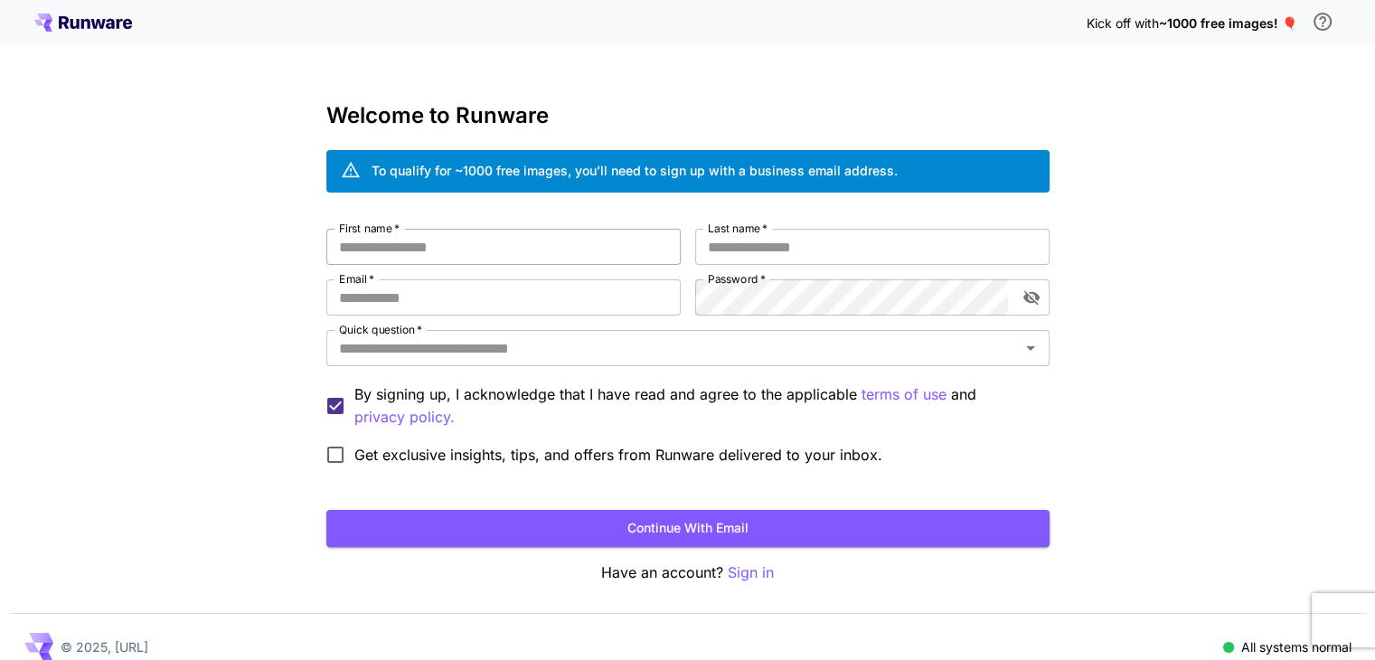
click at [438, 236] on input "First name   *" at bounding box center [503, 247] width 354 height 36
click at [448, 294] on input "Email   *" at bounding box center [503, 297] width 354 height 36
type input "**********"
click at [237, 297] on div "**********" at bounding box center [687, 340] width 1375 height 681
click at [618, 237] on input "First name   *" at bounding box center [503, 247] width 354 height 36
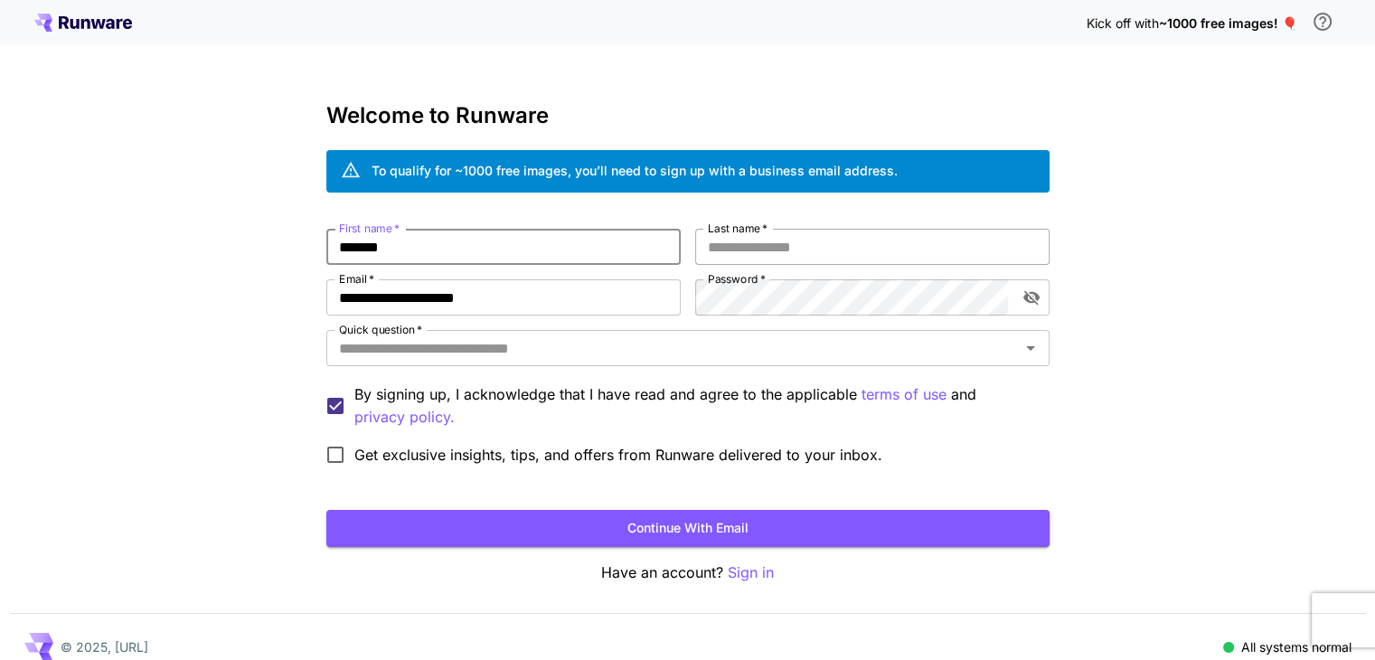
type input "*******"
click at [792, 244] on input "Last name   *" at bounding box center [872, 247] width 354 height 36
type input "*******"
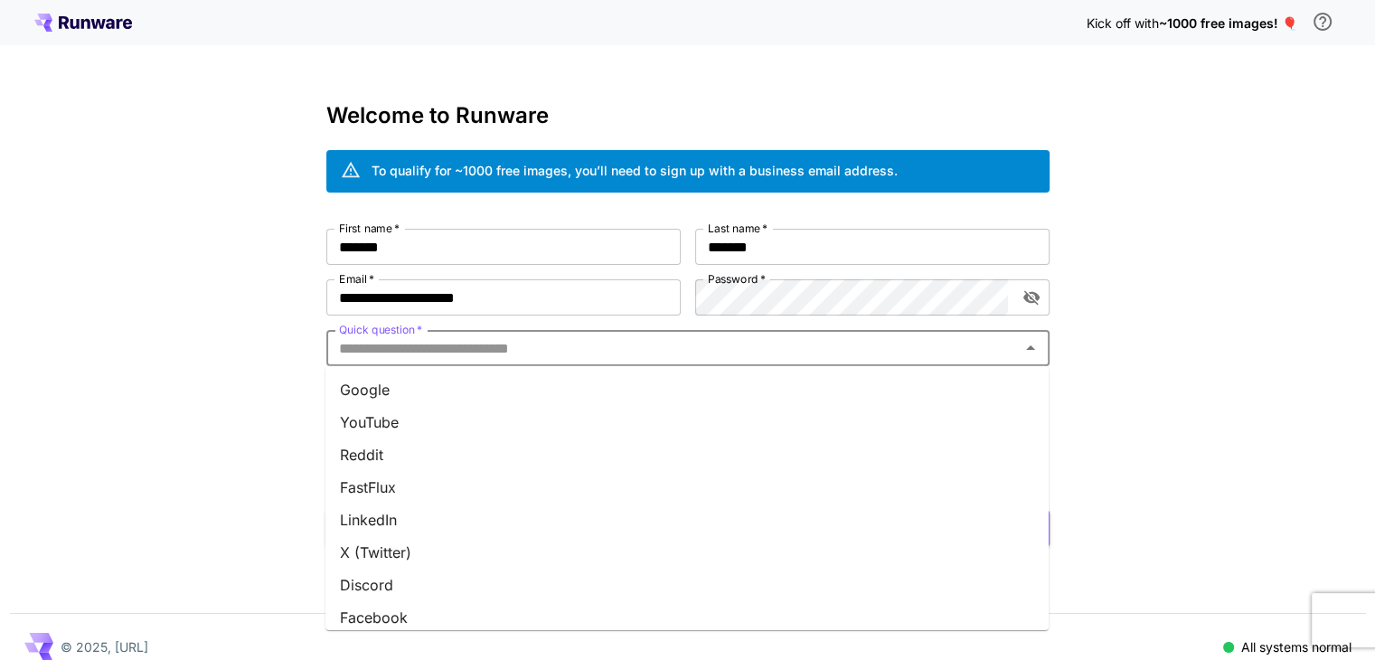
click at [502, 344] on input "Quick question   *" at bounding box center [673, 347] width 683 height 25
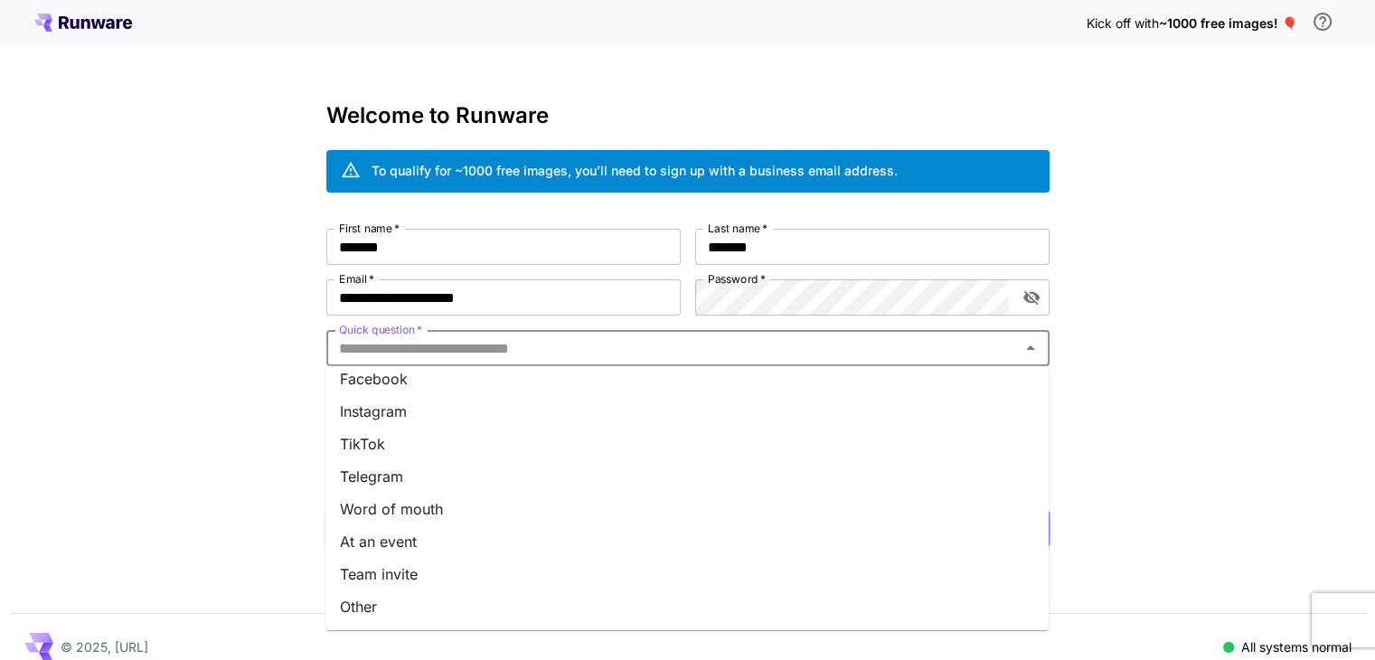
scroll to position [20, 0]
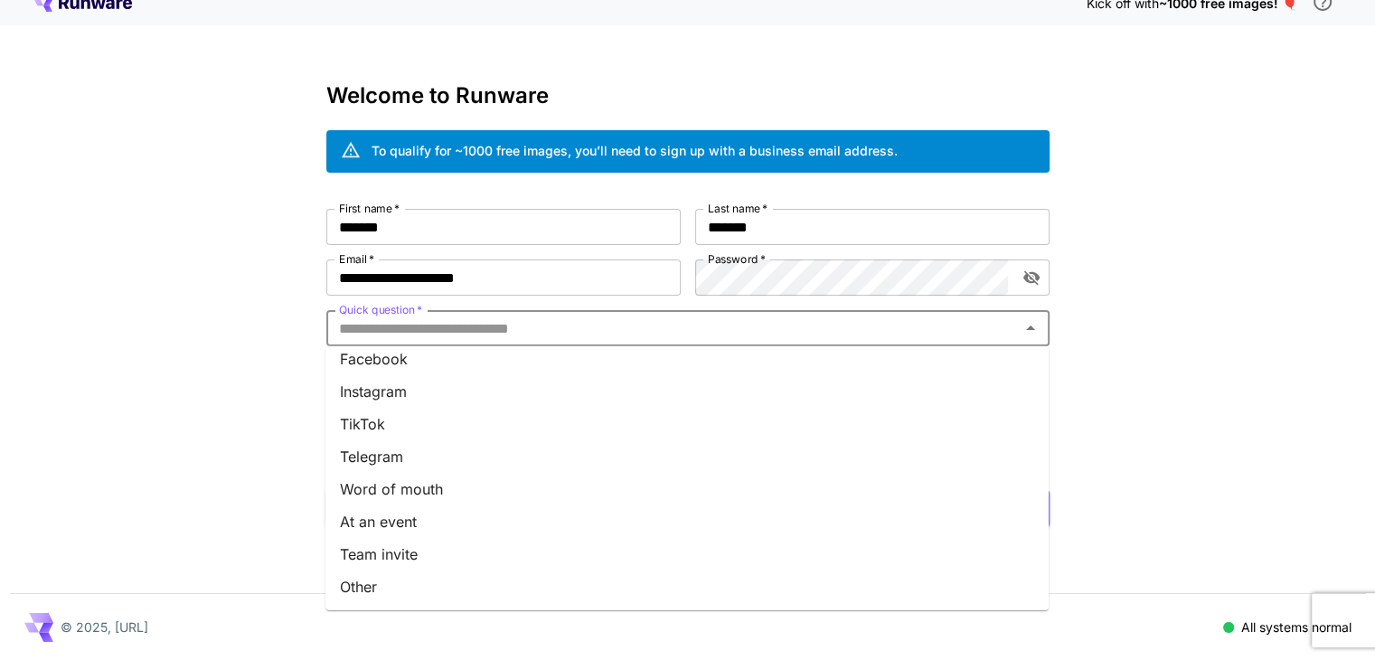
click at [429, 586] on li "Other" at bounding box center [686, 587] width 723 height 33
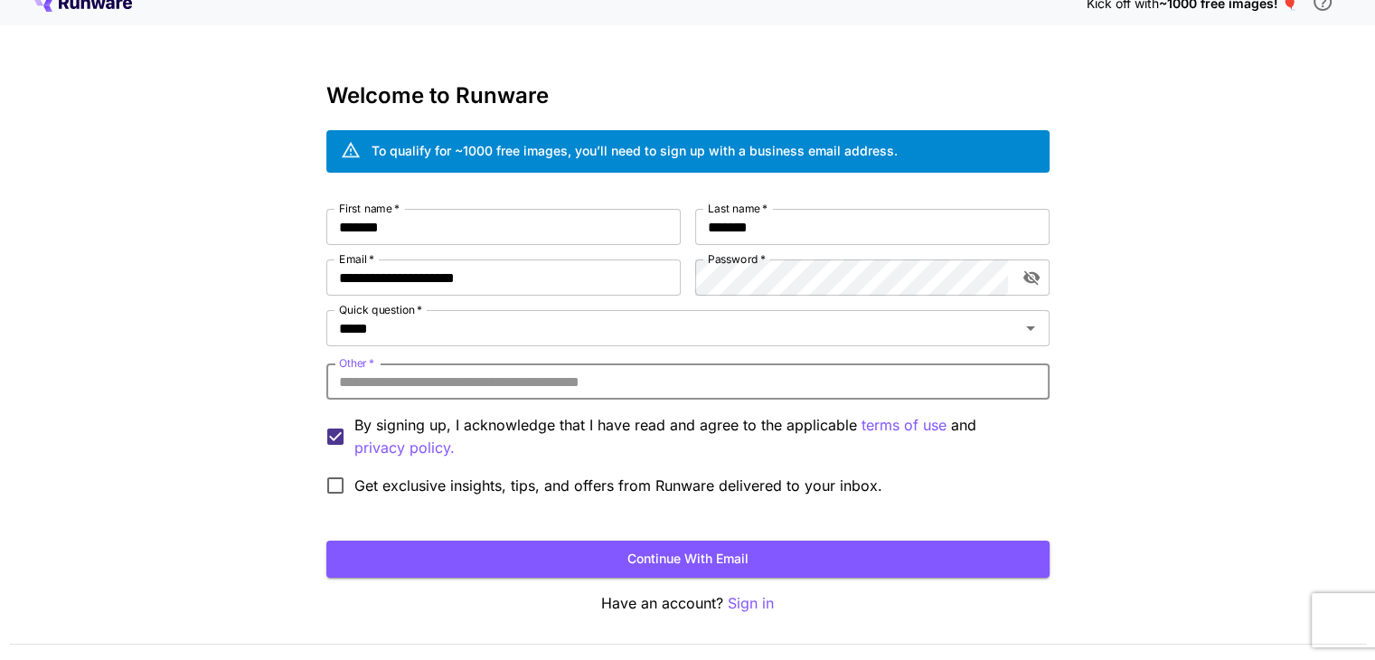
click at [423, 384] on input "Other   *" at bounding box center [687, 381] width 723 height 36
type input "*******"
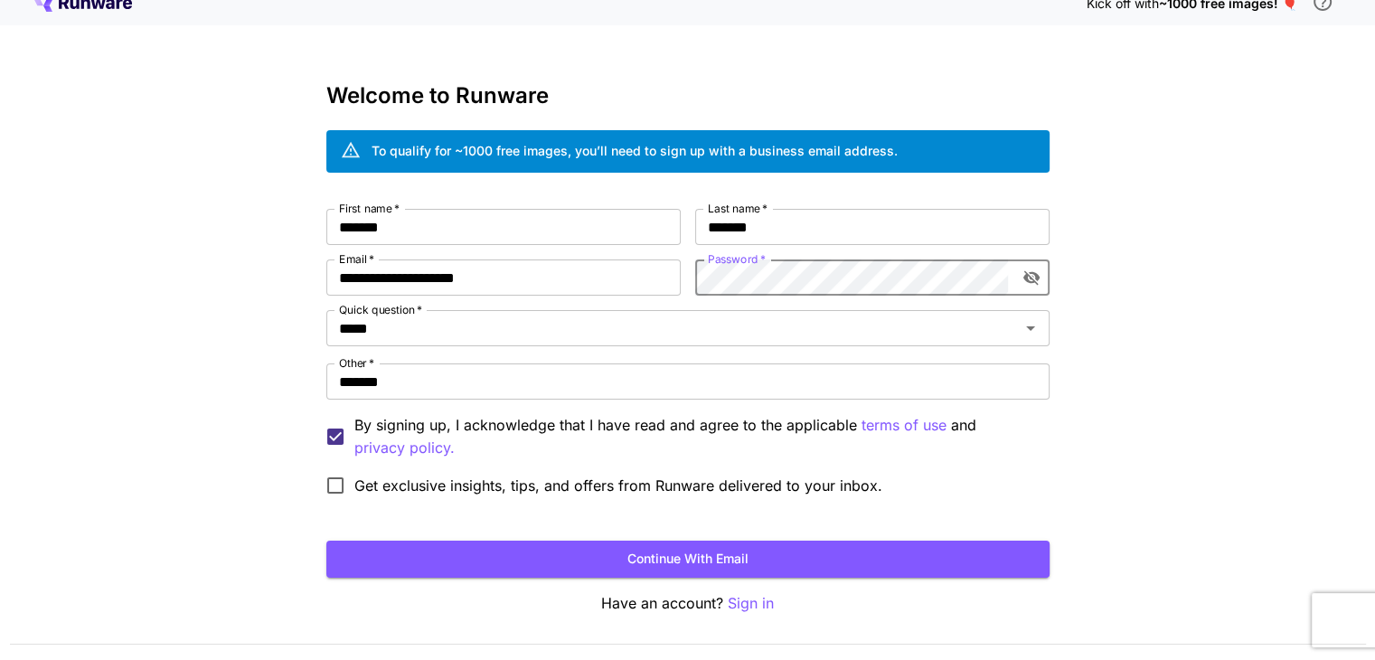
click at [1030, 274] on icon "toggle password visibility" at bounding box center [1032, 278] width 18 height 18
click at [888, 311] on div "***** Quick question   *" at bounding box center [687, 328] width 723 height 36
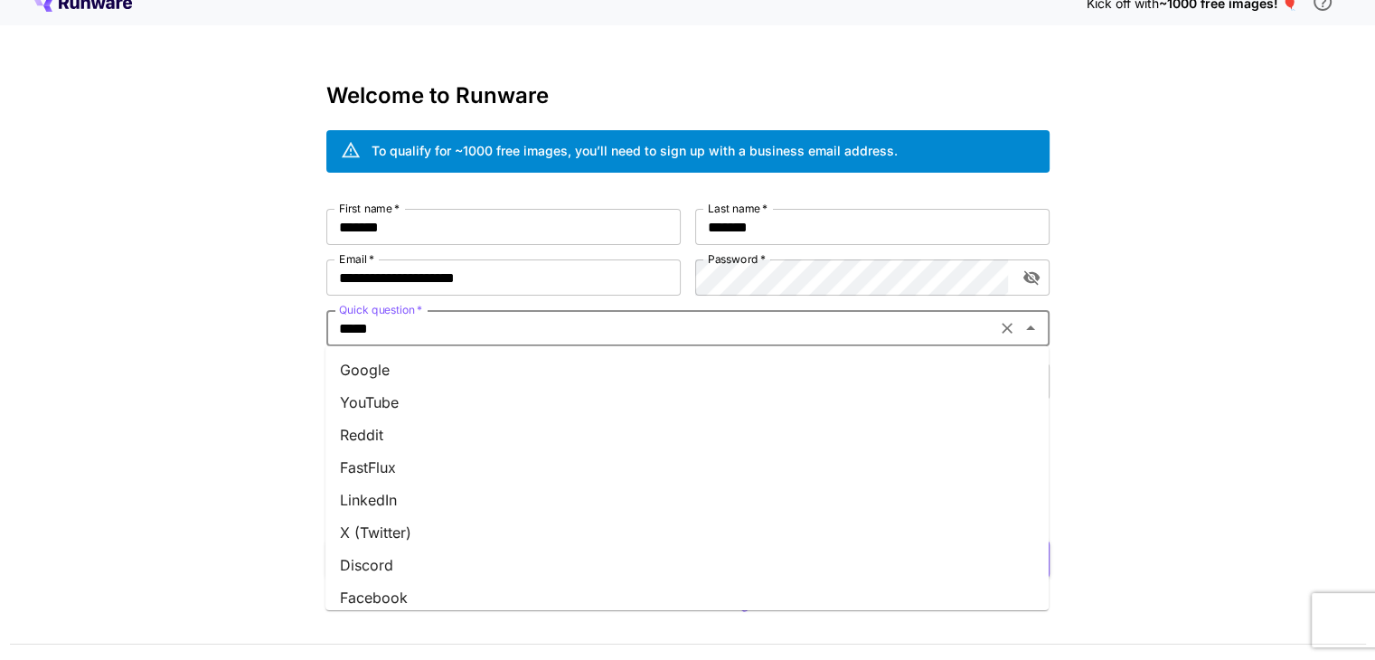
scroll to position [231, 0]
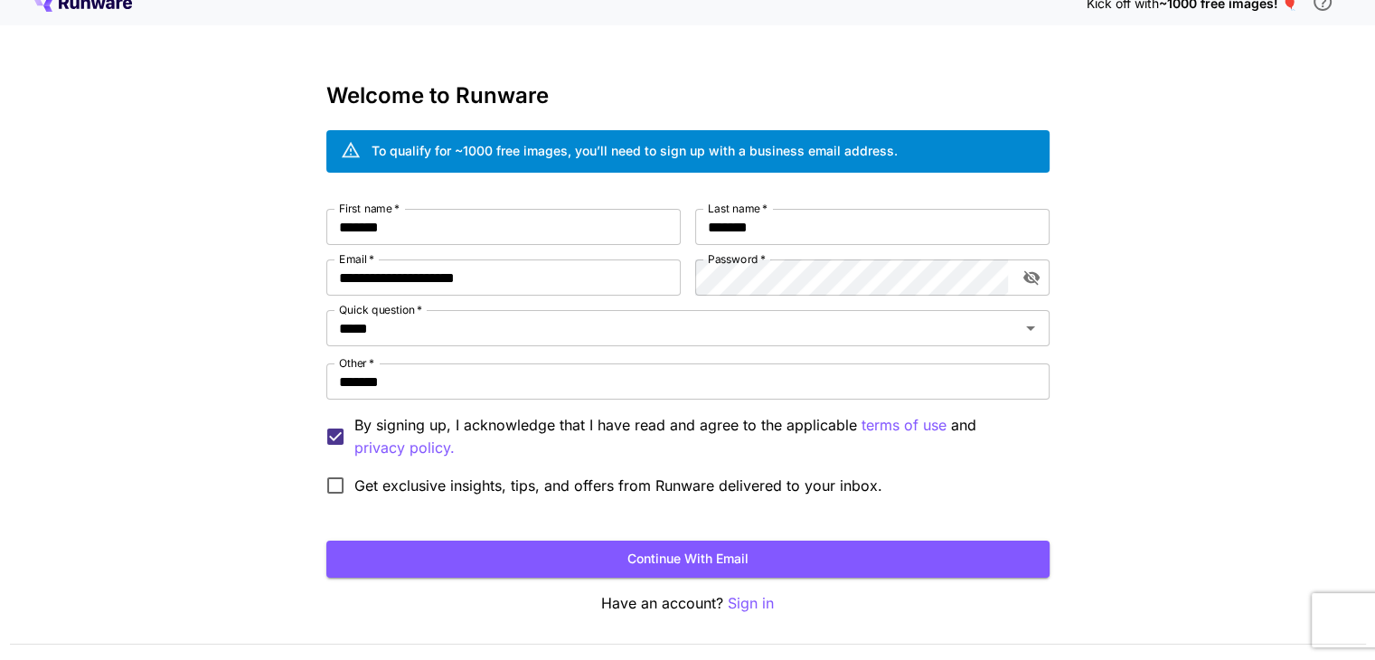
click at [828, 257] on div "**********" at bounding box center [687, 357] width 723 height 296
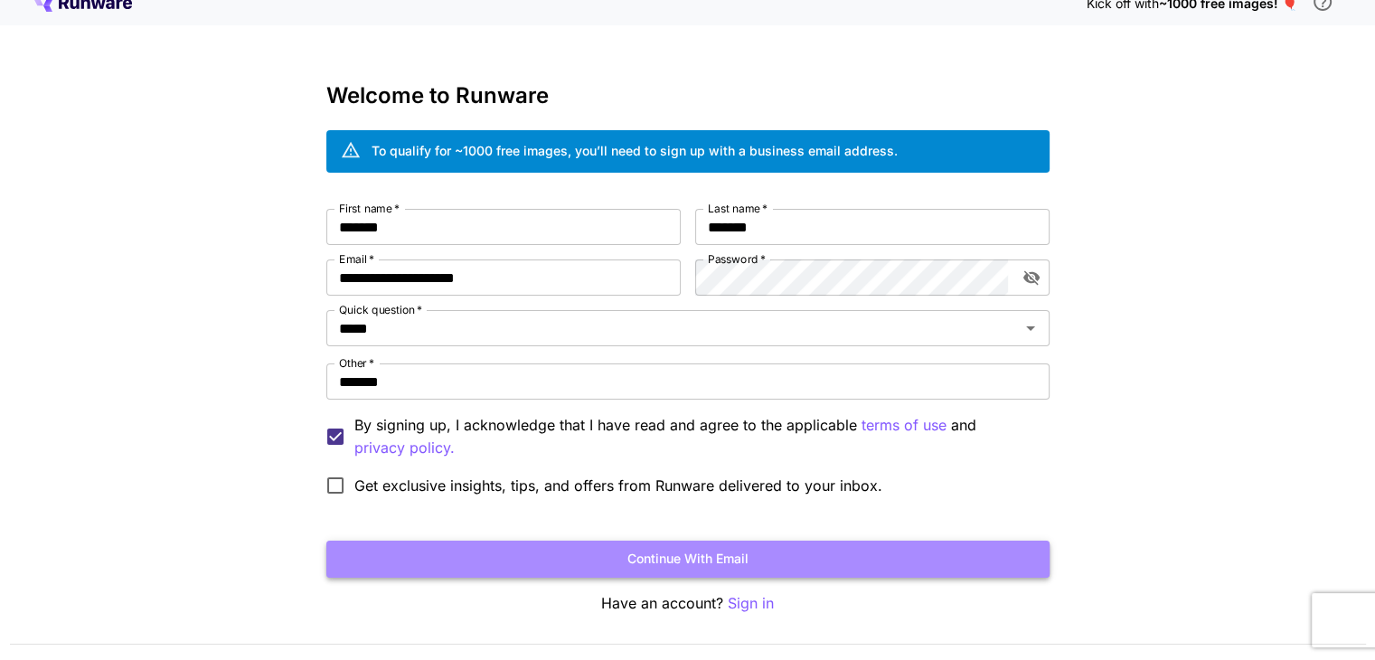
click at [541, 557] on button "Continue with email" at bounding box center [687, 559] width 723 height 37
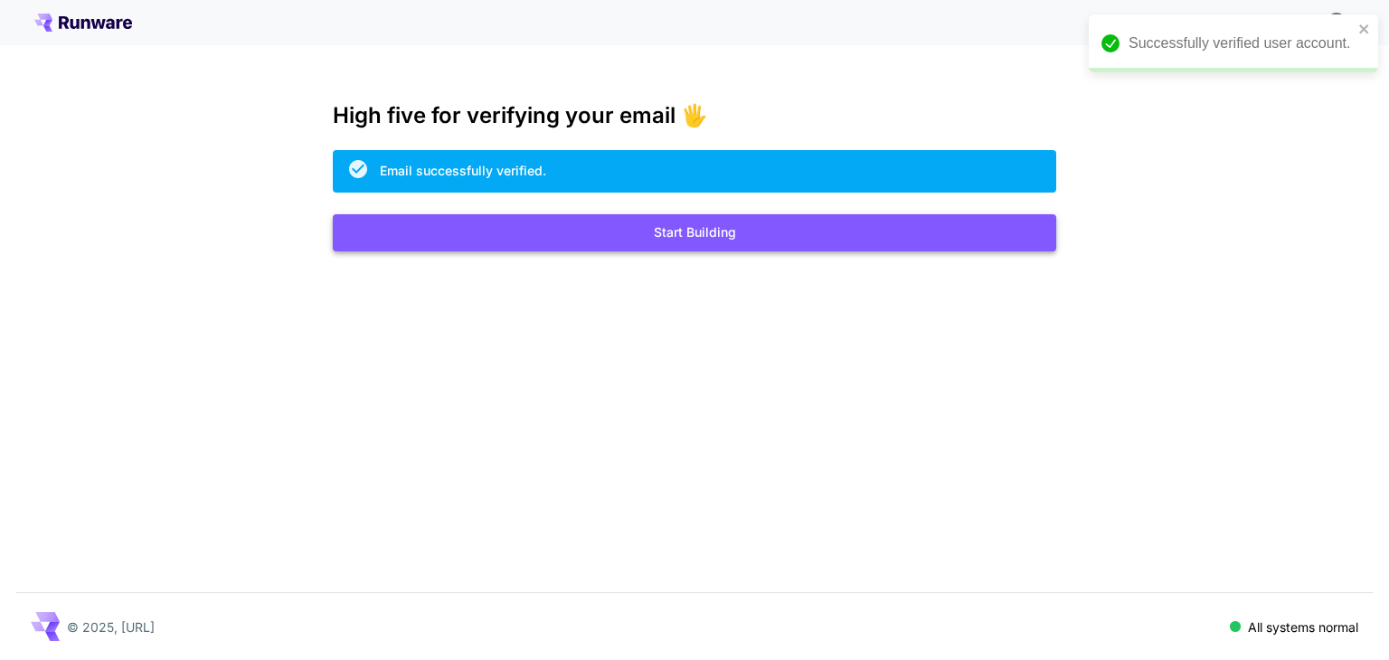
click at [443, 235] on button "Start Building" at bounding box center [694, 232] width 723 height 37
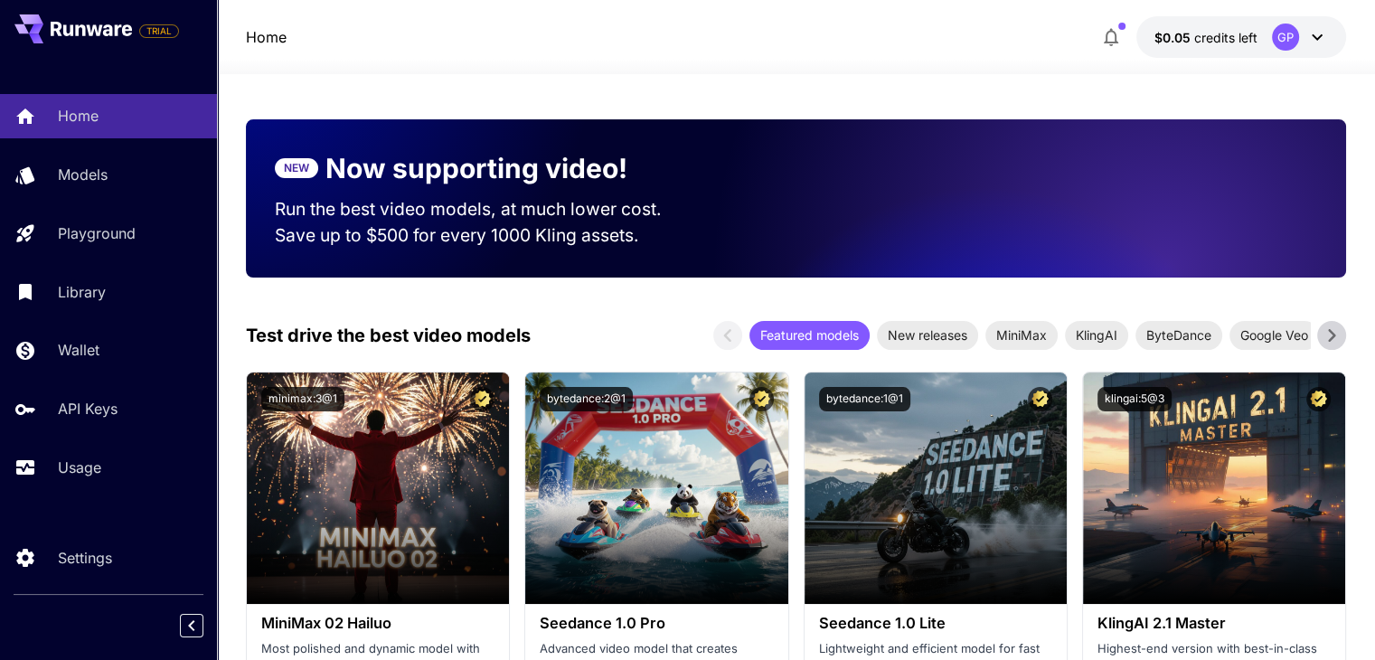
scroll to position [447, 0]
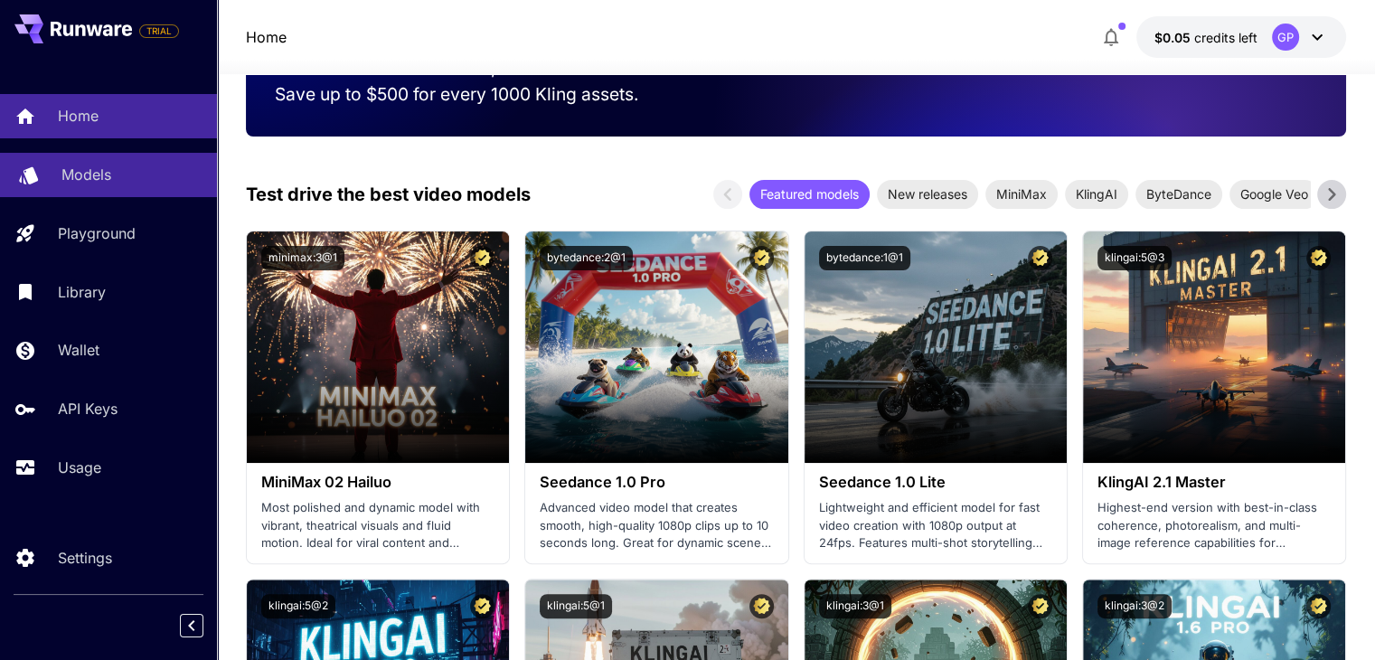
click at [52, 189] on link "Models" at bounding box center [108, 175] width 217 height 44
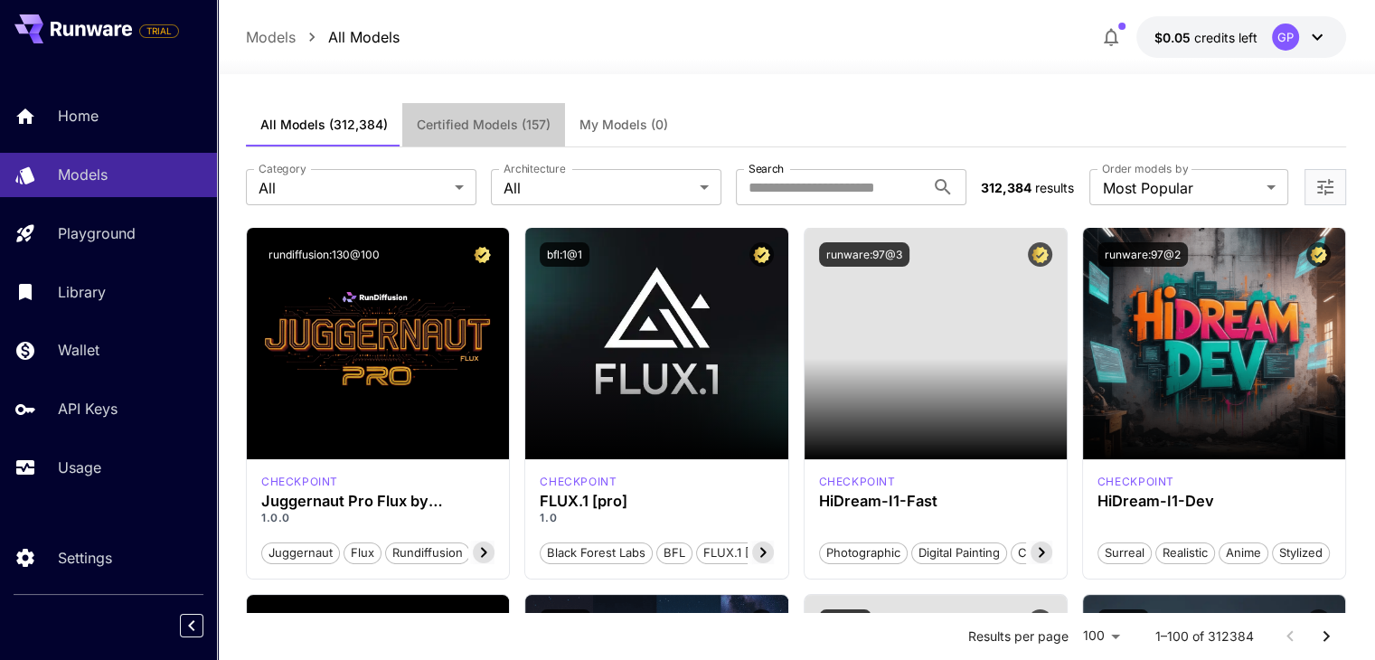
click at [495, 127] on span "Certified Models (157)" at bounding box center [484, 125] width 134 height 16
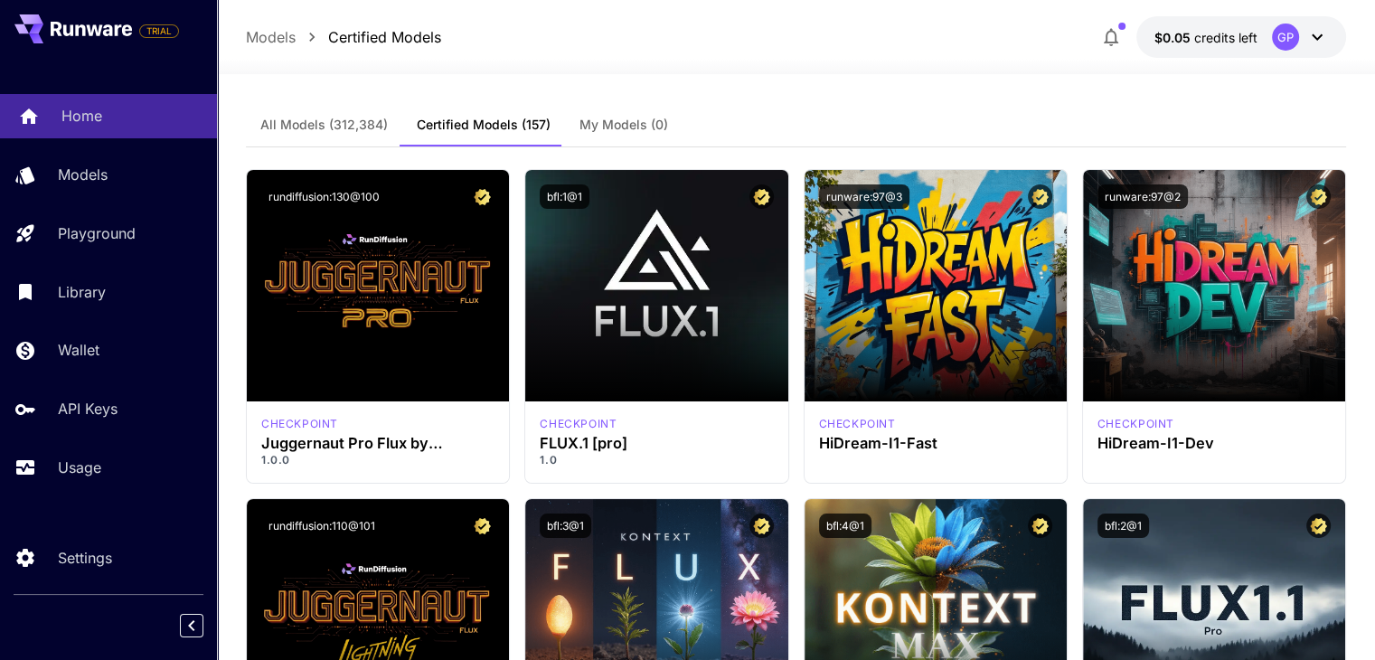
click at [75, 133] on link "Home" at bounding box center [108, 116] width 217 height 44
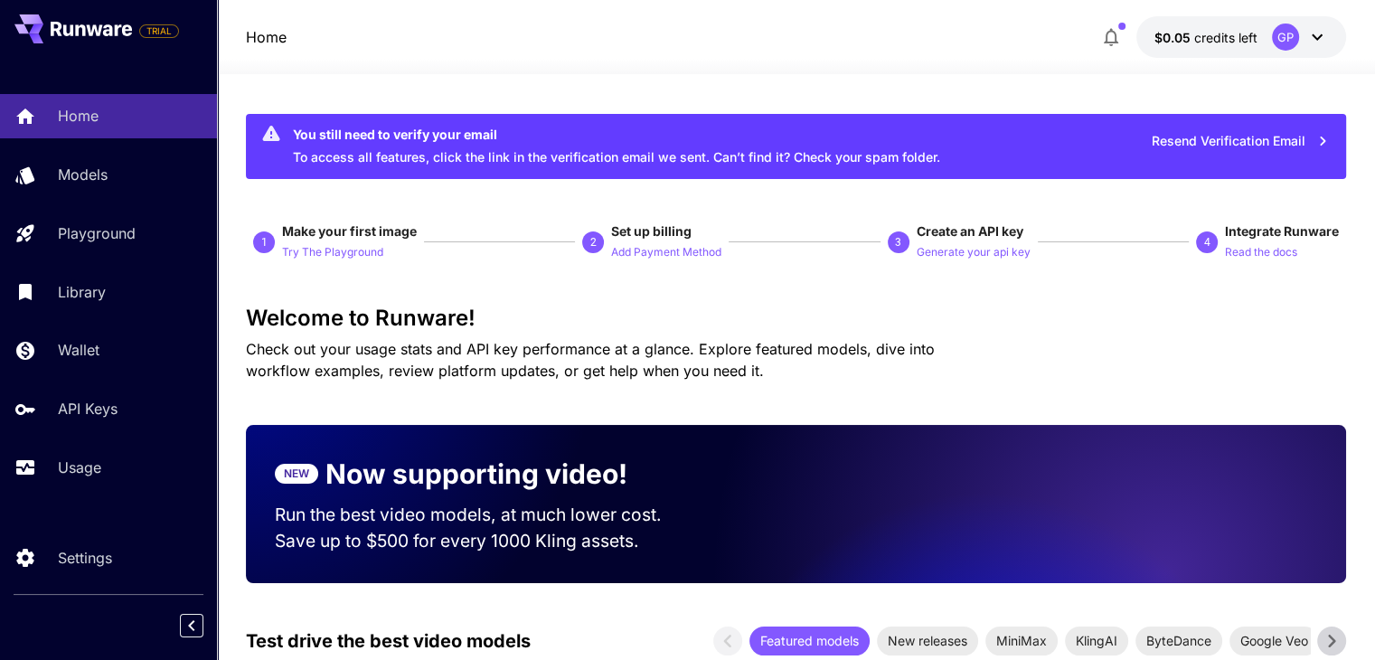
scroll to position [241, 0]
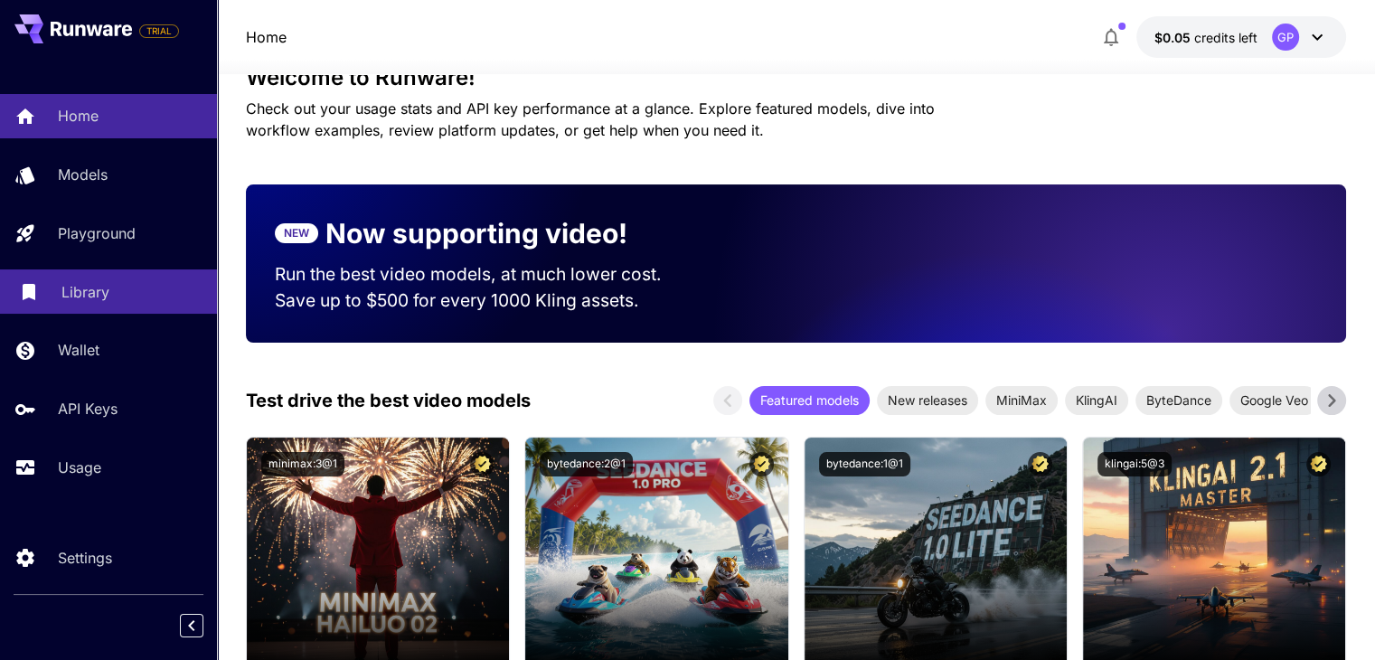
click at [82, 281] on link "Library" at bounding box center [108, 291] width 217 height 44
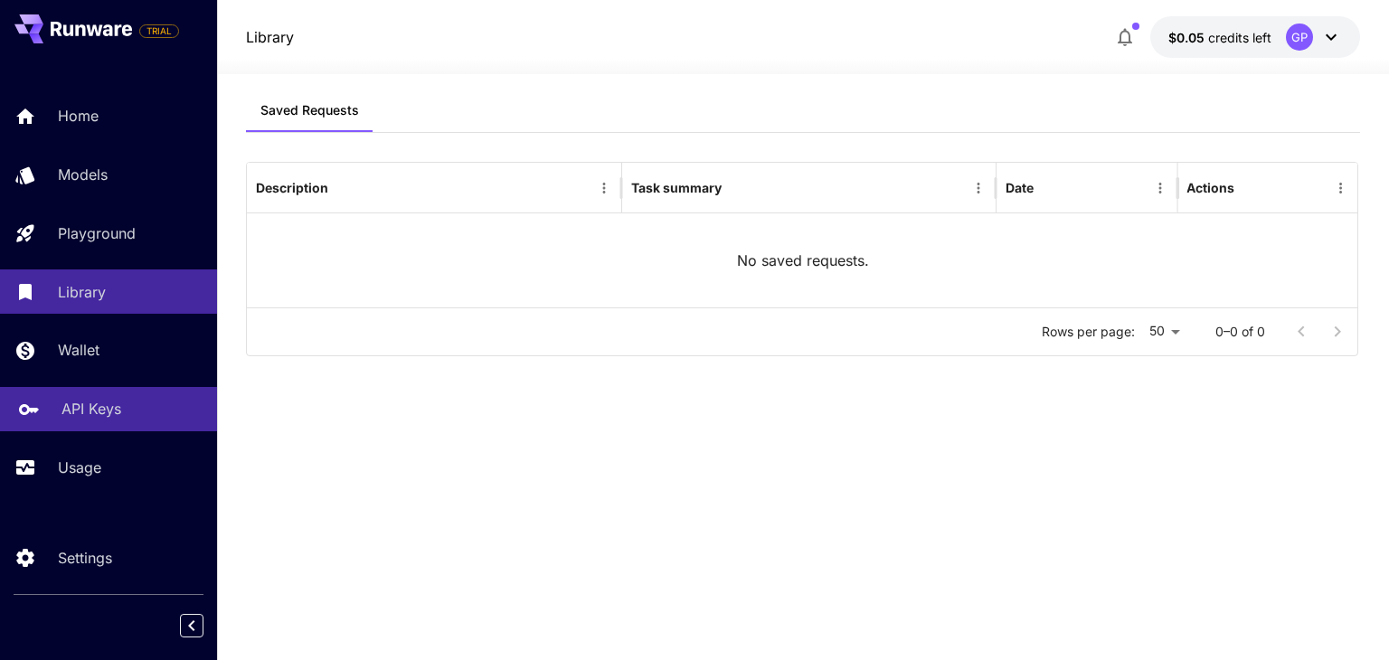
click at [78, 391] on link "API Keys" at bounding box center [108, 409] width 217 height 44
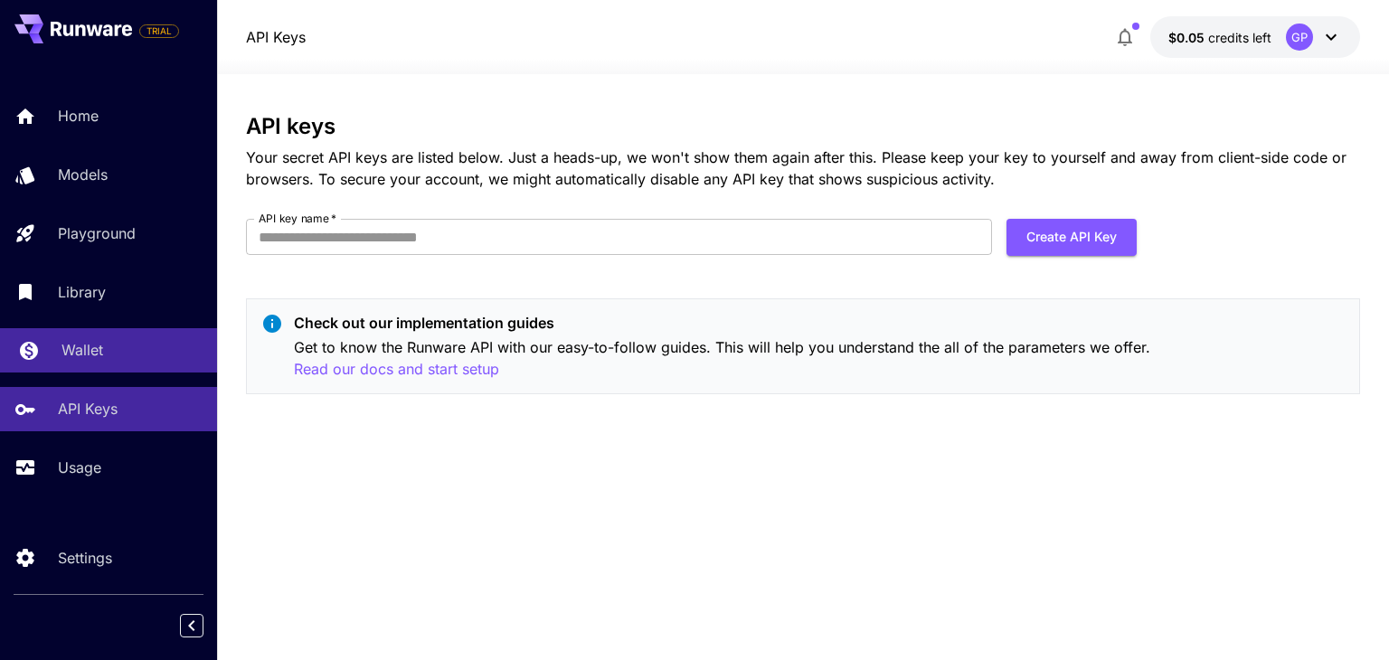
click at [67, 356] on p "Wallet" at bounding box center [82, 350] width 42 height 22
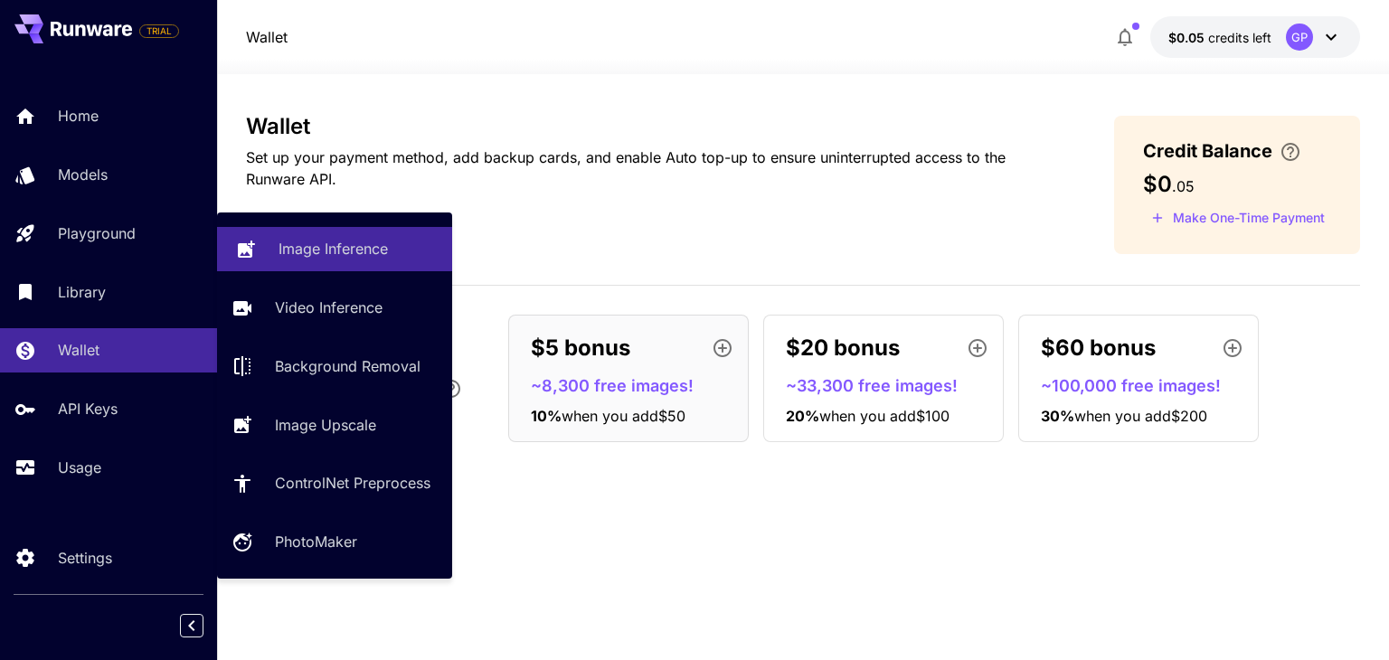
click at [307, 259] on p "Image Inference" at bounding box center [332, 249] width 109 height 22
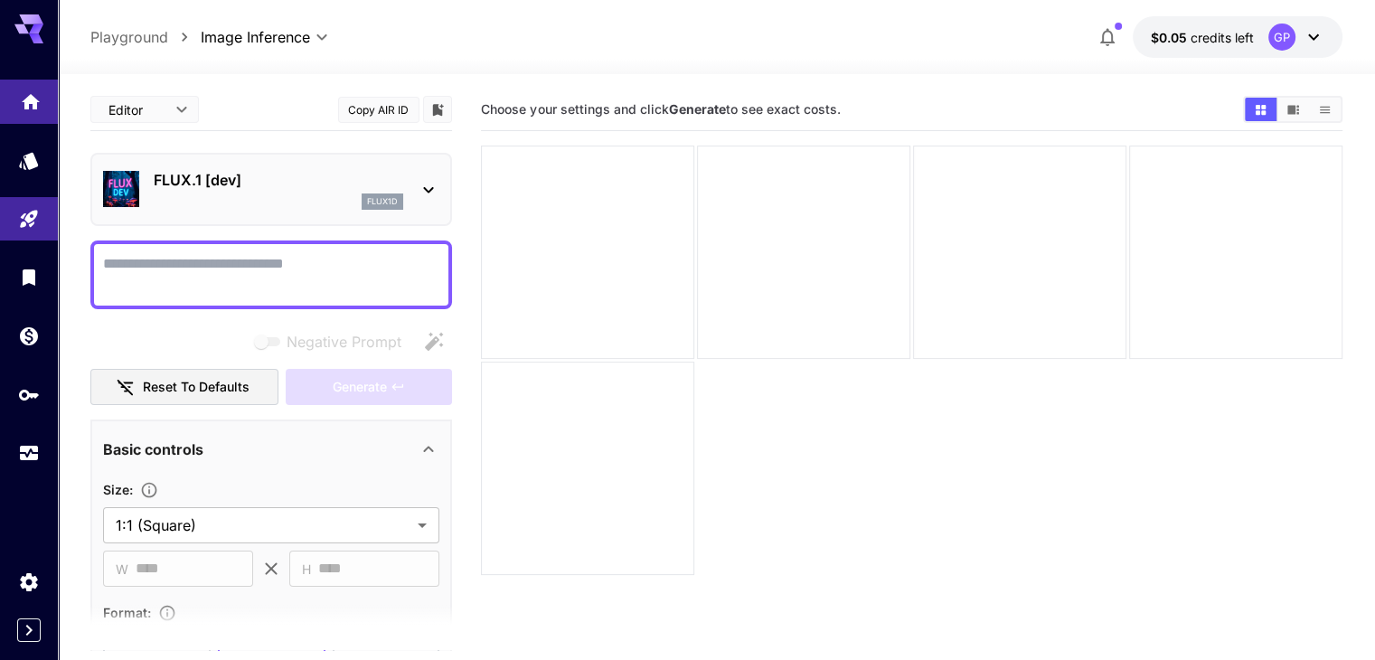
click at [0, 108] on link at bounding box center [29, 102] width 58 height 44
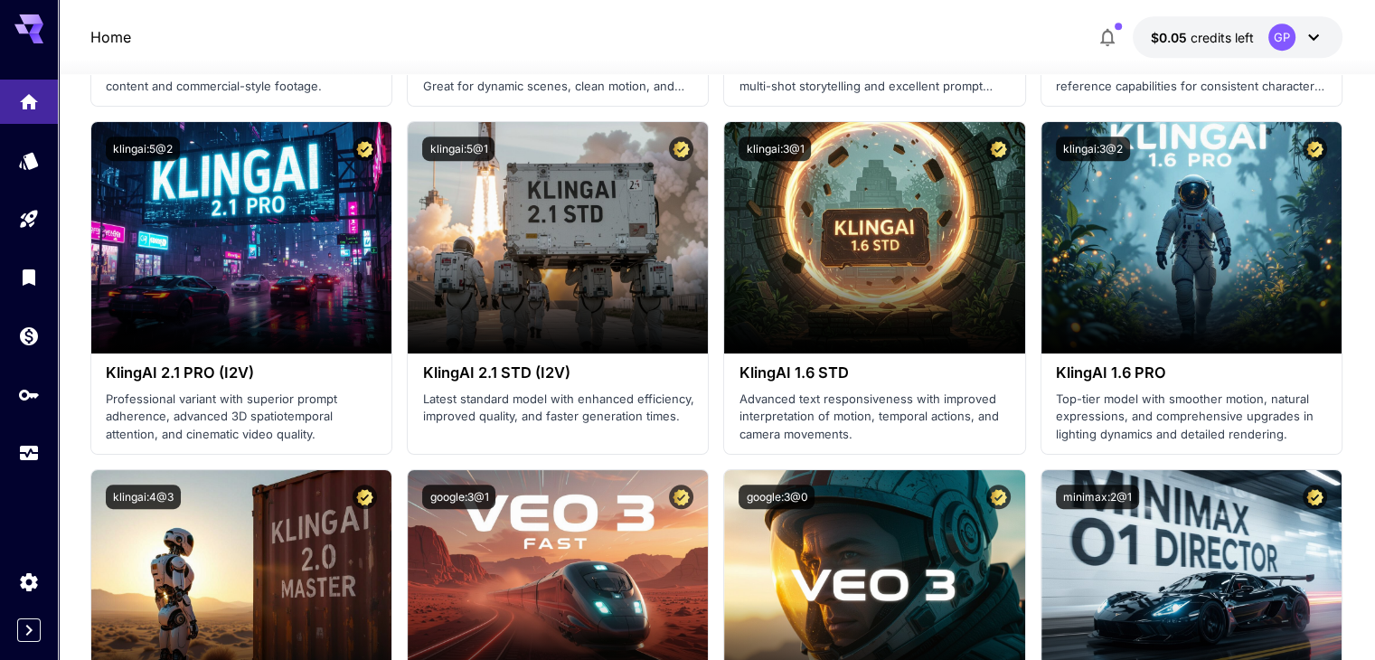
scroll to position [991, 0]
click at [33, 456] on icon "Usage" at bounding box center [31, 448] width 22 height 22
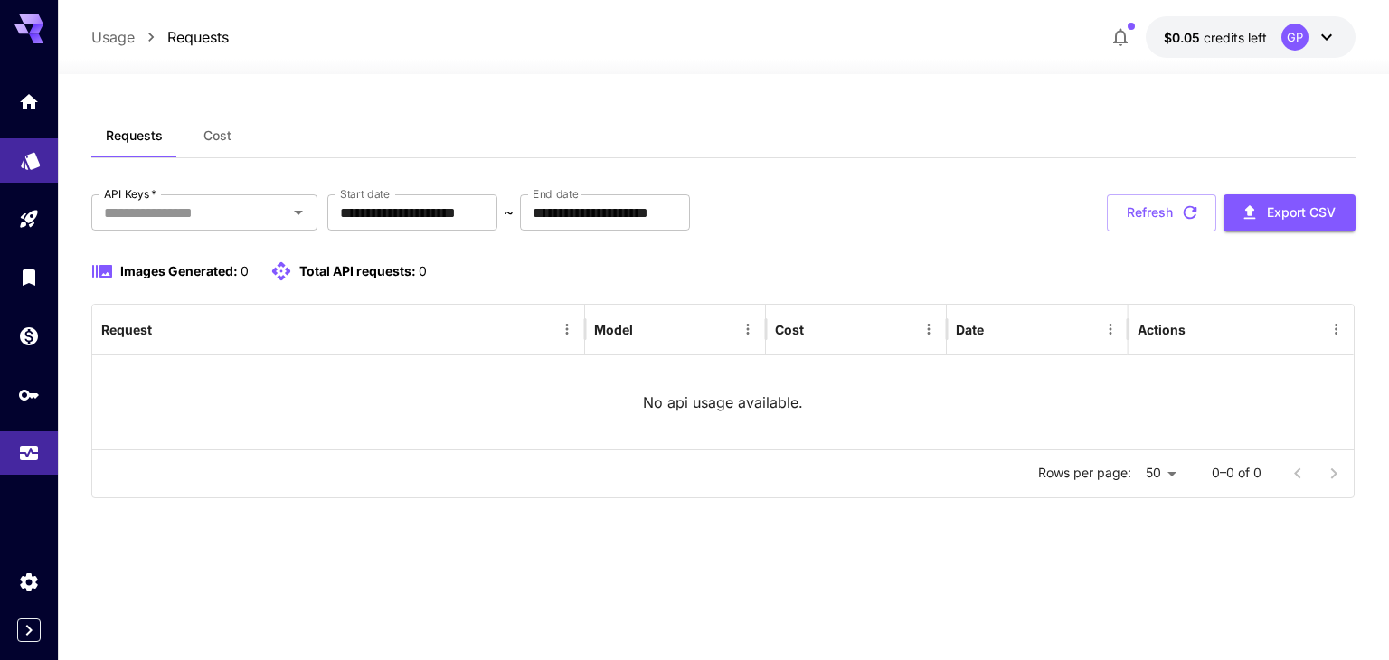
click at [11, 163] on link at bounding box center [29, 160] width 58 height 44
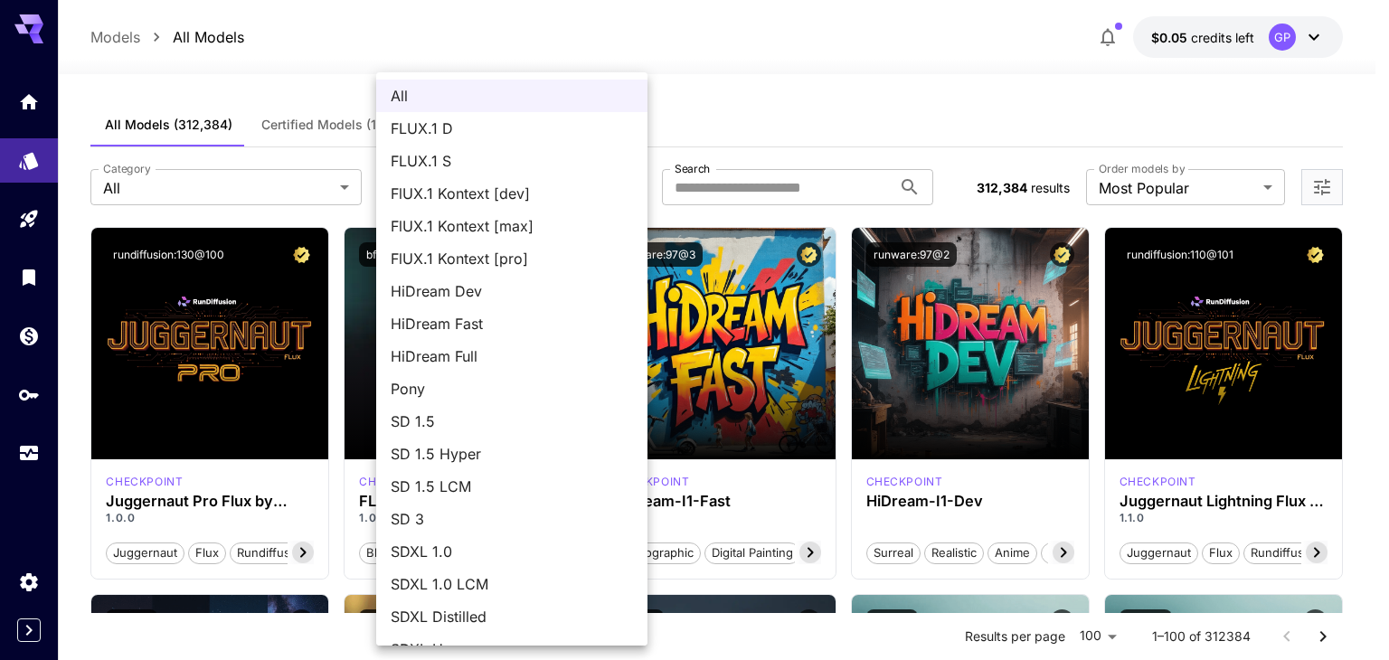
click at [309, 56] on div at bounding box center [694, 330] width 1389 height 660
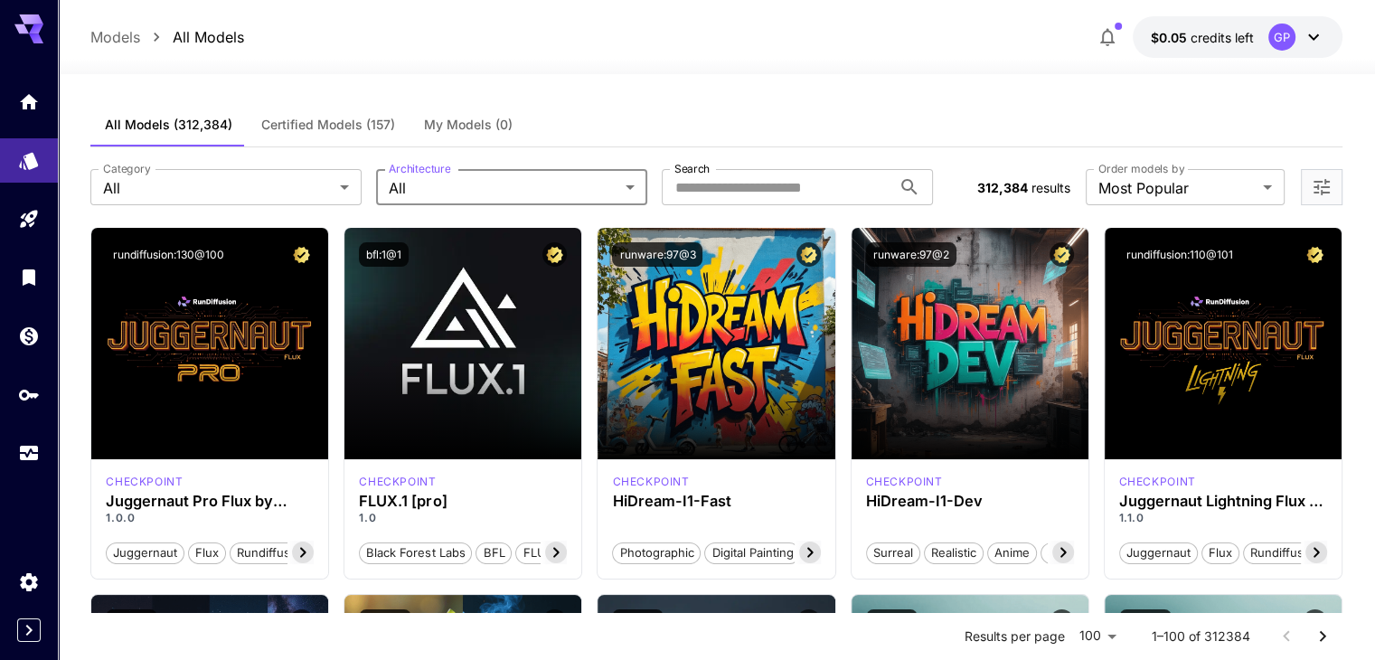
click at [316, 127] on span "Certified Models (157)" at bounding box center [328, 125] width 134 height 16
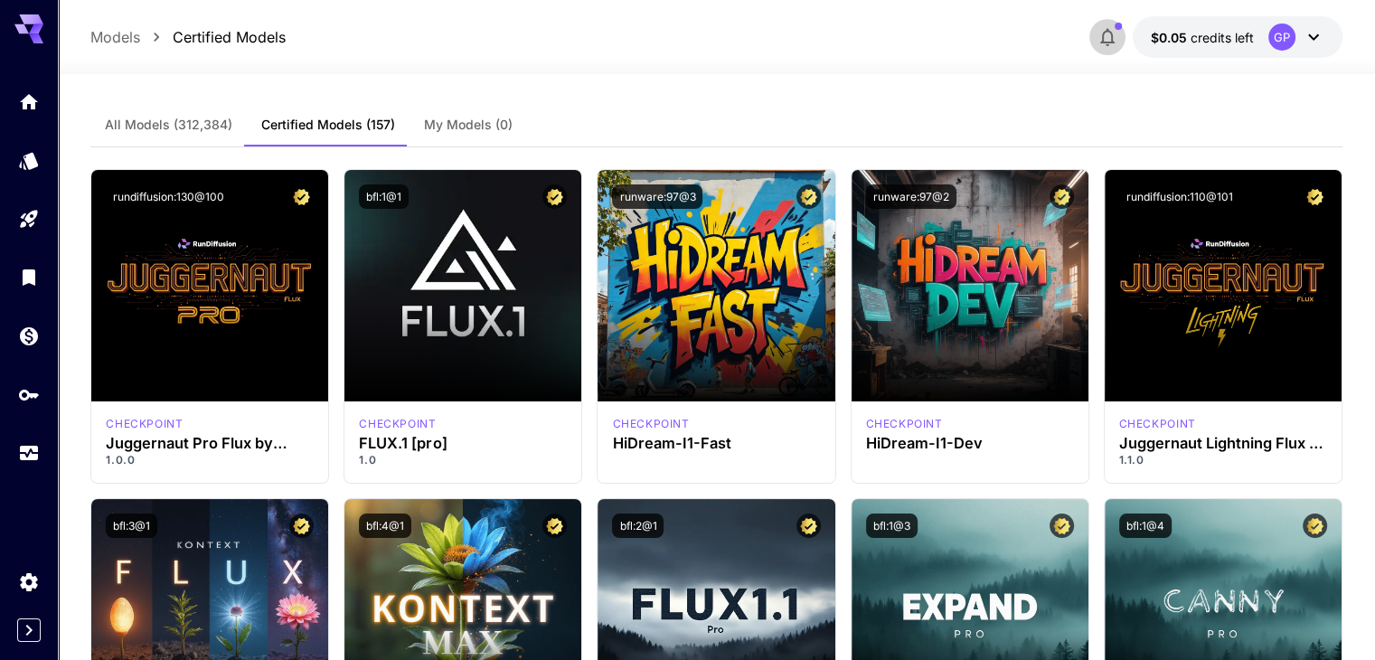
click at [1103, 27] on icon "button" at bounding box center [1108, 37] width 22 height 22
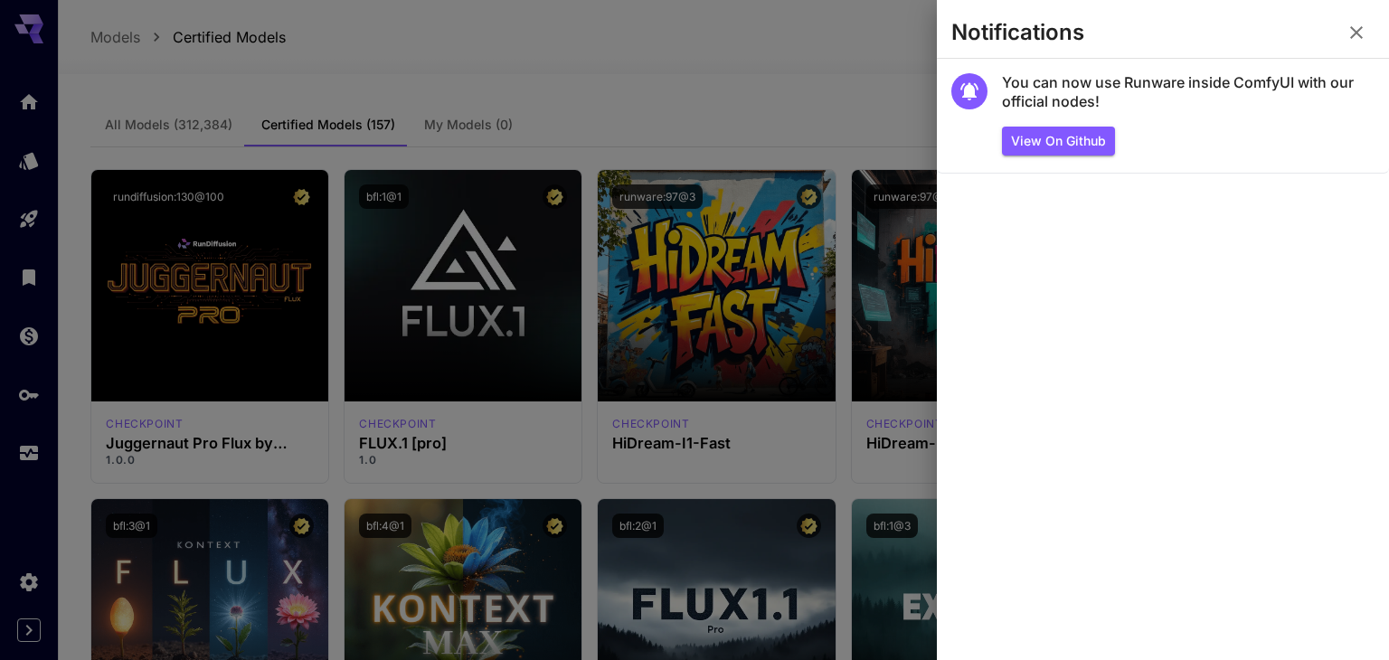
click at [1349, 29] on icon "button" at bounding box center [1356, 33] width 22 height 22
